Goal: Task Accomplishment & Management: Manage account settings

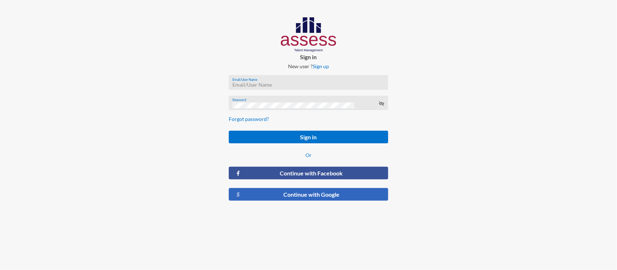
type input "RW2197"
click at [314, 194] on button "Continue with Google" at bounding box center [308, 194] width 159 height 13
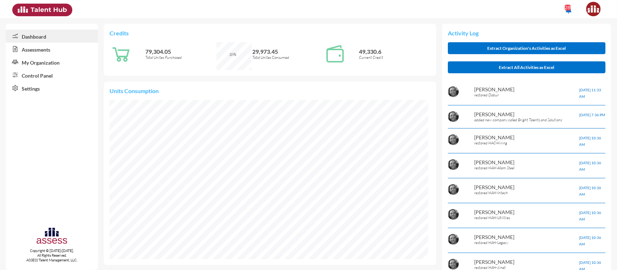
click at [44, 77] on link "Control Panel" at bounding box center [52, 75] width 92 height 13
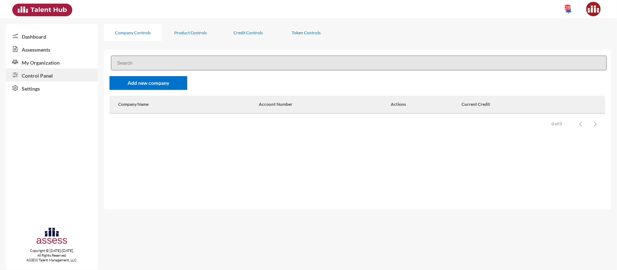
click at [137, 63] on input at bounding box center [359, 63] width 496 height 15
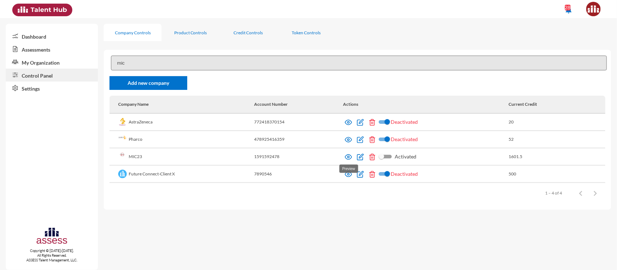
type input "mic"
click at [349, 158] on img at bounding box center [348, 157] width 7 height 7
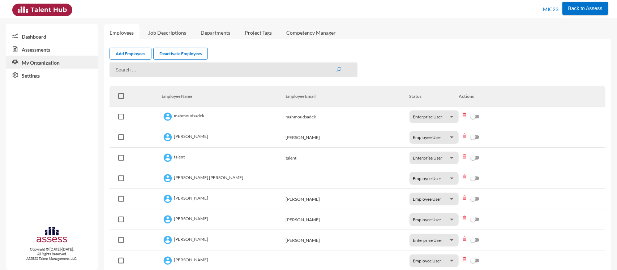
click at [40, 49] on link "Assessments" at bounding box center [52, 49] width 92 height 13
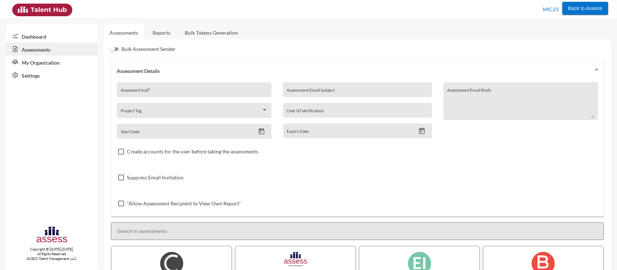
click at [158, 39] on link "Reports" at bounding box center [161, 33] width 29 height 18
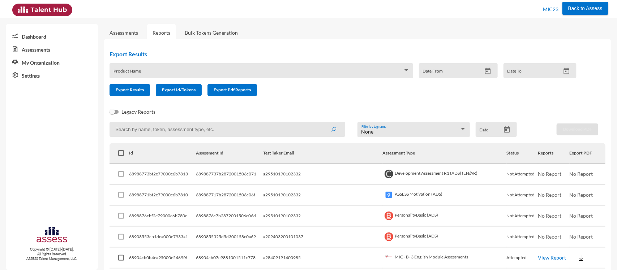
click at [208, 70] on span at bounding box center [258, 73] width 290 height 6
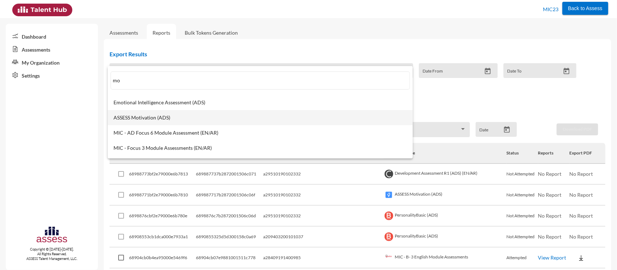
type input "mo"
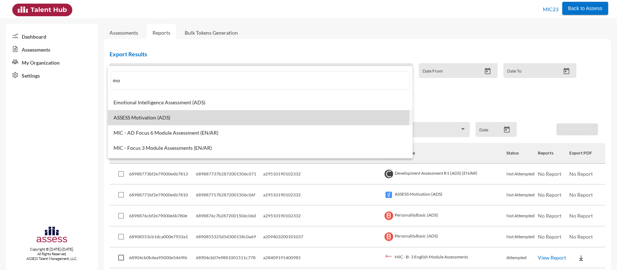
click at [193, 115] on span "ASSESS Motivation (ADS)" at bounding box center [260, 118] width 294 height 6
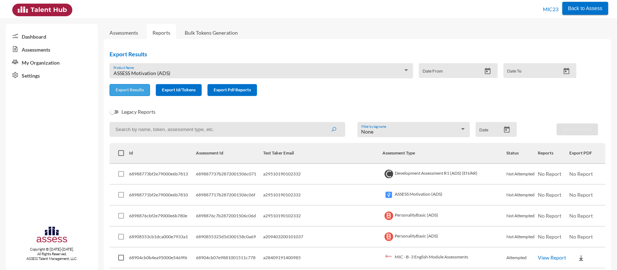
click at [138, 93] on button "Export Results" at bounding box center [130, 90] width 40 height 12
click at [150, 134] on input at bounding box center [228, 129] width 236 height 15
click at [322, 123] on button "submit" at bounding box center [333, 129] width 23 height 13
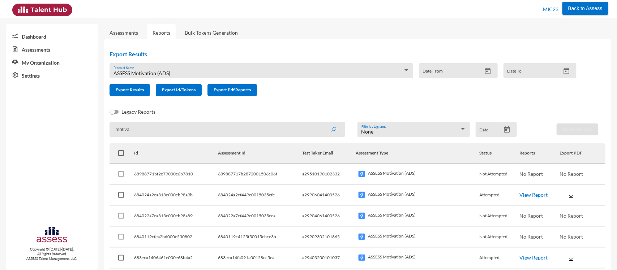
click at [525, 196] on link "View Report" at bounding box center [534, 195] width 28 height 6
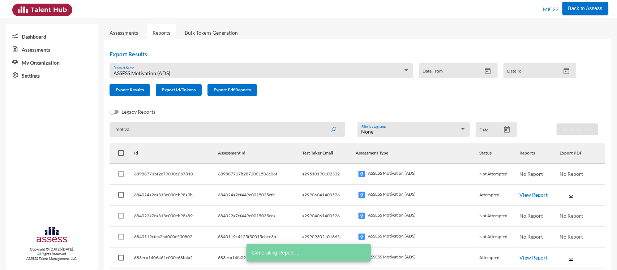
drag, startPoint x: 134, startPoint y: 133, endPoint x: 33, endPoint y: 132, distance: 101.2
click at [33, 132] on mat-sidenav-container "Dashboard Assessments My Organization Settings Copyright © 2015-2024. All Right…" at bounding box center [308, 144] width 617 height 252
paste input "683eca14fa091a00158cc5ec"
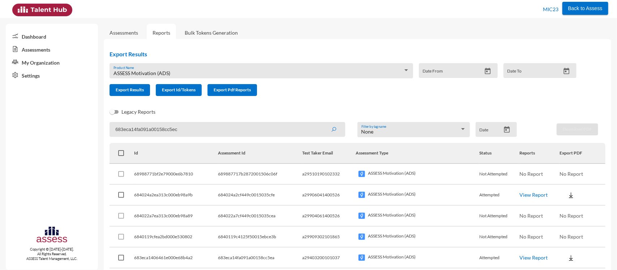
click at [322, 123] on button "submit" at bounding box center [333, 129] width 23 height 13
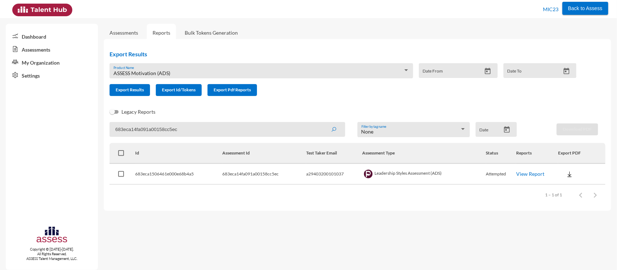
click at [522, 172] on link "View Report" at bounding box center [530, 174] width 28 height 6
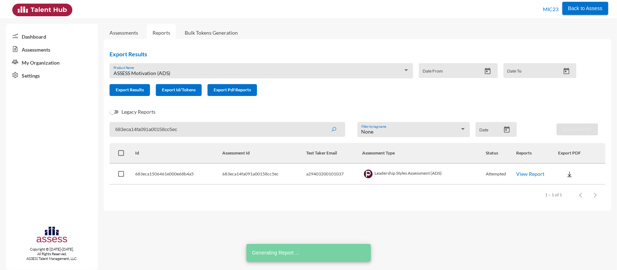
click at [143, 127] on input "683eca14fa091a00158cc5ec" at bounding box center [228, 129] width 236 height 15
paste input "89c477340e4100150bff11"
type input "6889c477340e4100150bff11"
click at [322, 123] on button "submit" at bounding box center [333, 129] width 23 height 13
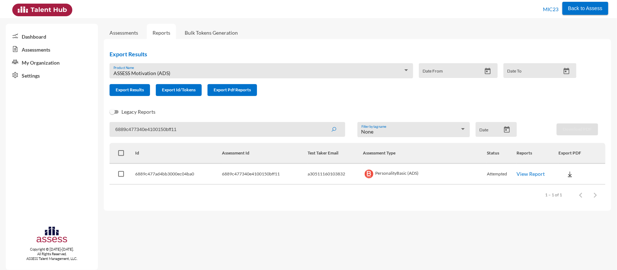
click at [530, 173] on link "View Report" at bounding box center [531, 174] width 28 height 6
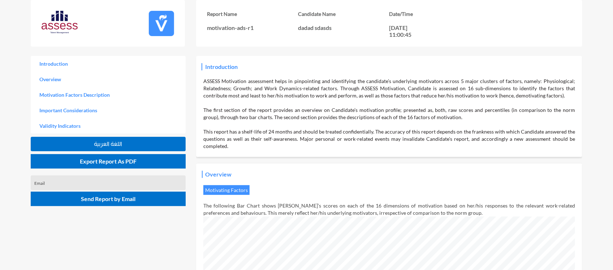
click at [361, 152] on div "Introduction ASSESS Motivation assessment helps in pinpointing and identifying …" at bounding box center [389, 106] width 386 height 101
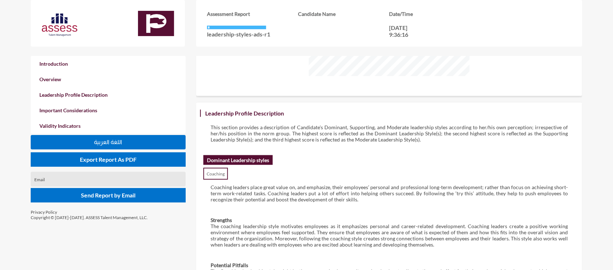
scroll to position [322, 0]
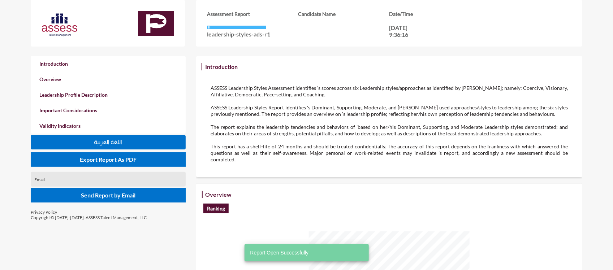
scroll to position [270, 613]
